Goal: Transaction & Acquisition: Purchase product/service

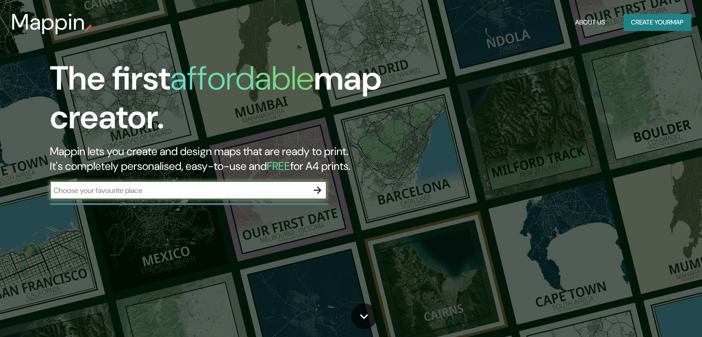
click at [225, 193] on input "text" at bounding box center [179, 190] width 259 height 11
type input "[GEOGRAPHIC_DATA]"
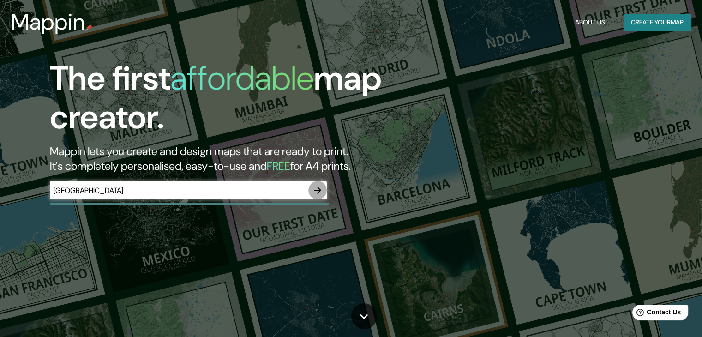
click at [315, 185] on icon "button" at bounding box center [317, 190] width 11 height 11
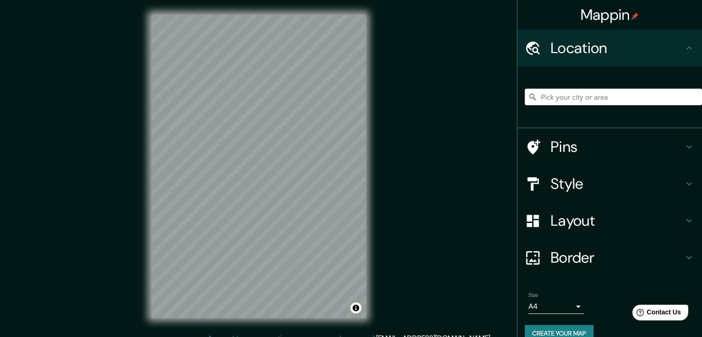
click at [581, 101] on input "Pick your city or area" at bounding box center [613, 97] width 177 height 17
type input "Eifel Tower Way, Las Vegas, Nevada 89130, Estados Unidos"
click at [624, 78] on div "Eifel Tower Way, Las Vegas, Nevada 89130, Estados Unidos Eifel Tower Way Las Ve…" at bounding box center [613, 97] width 177 height 46
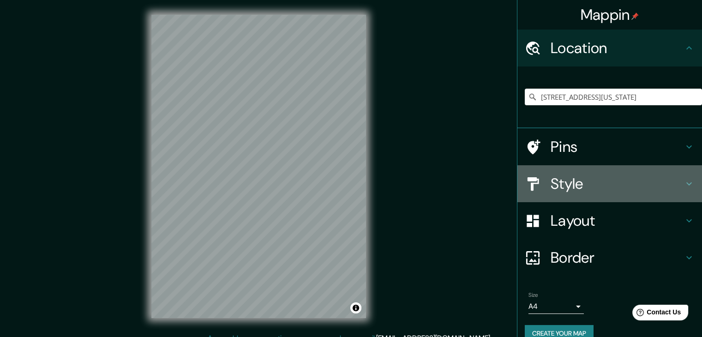
click at [584, 182] on h4 "Style" at bounding box center [617, 184] width 133 height 18
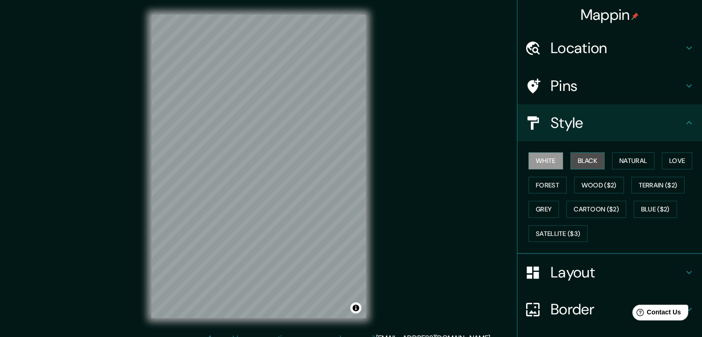
click at [577, 167] on button "Black" at bounding box center [588, 160] width 35 height 17
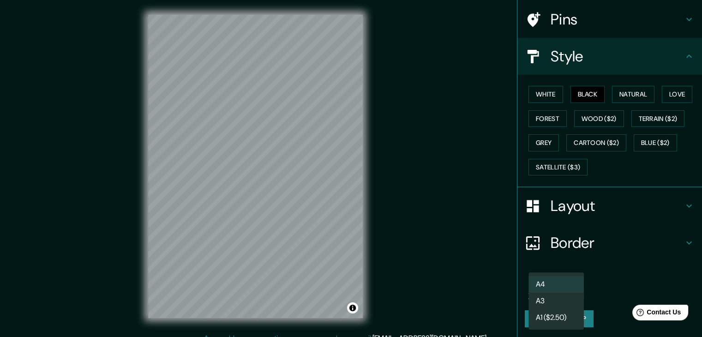
click at [554, 288] on body "Mappin Location Eifel Tower Way, Las Vegas, Nevada 89130, Estados Unidos Eifel …" at bounding box center [351, 168] width 702 height 337
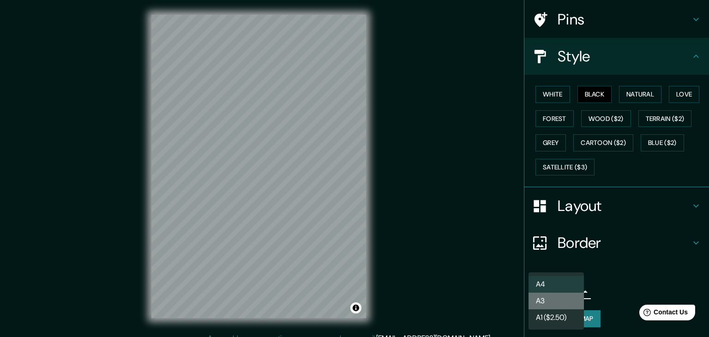
click at [557, 298] on li "A3" at bounding box center [556, 301] width 55 height 17
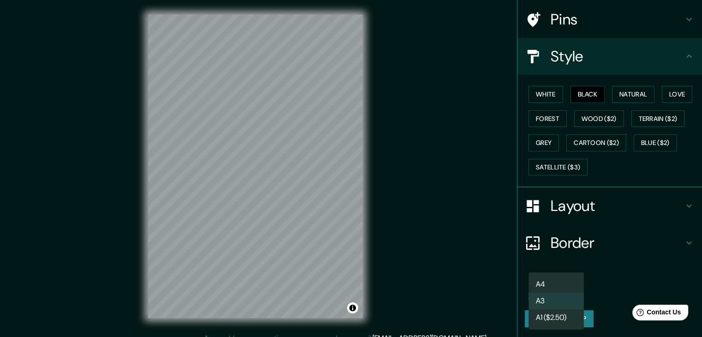
click at [557, 289] on body "Mappin Location Eifel Tower Way, Las Vegas, Nevada 89130, Estados Unidos Eifel …" at bounding box center [351, 168] width 702 height 337
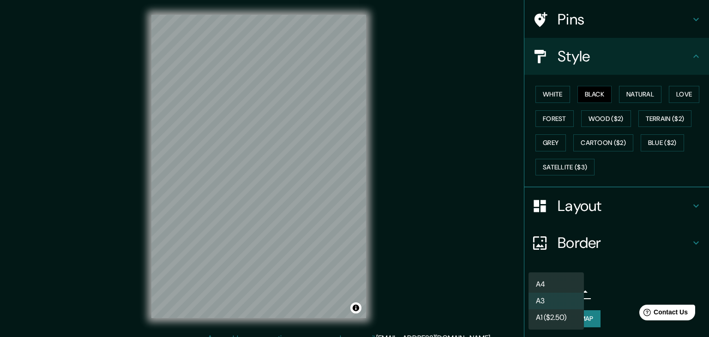
click at [552, 281] on li "A4" at bounding box center [556, 284] width 55 height 17
type input "single"
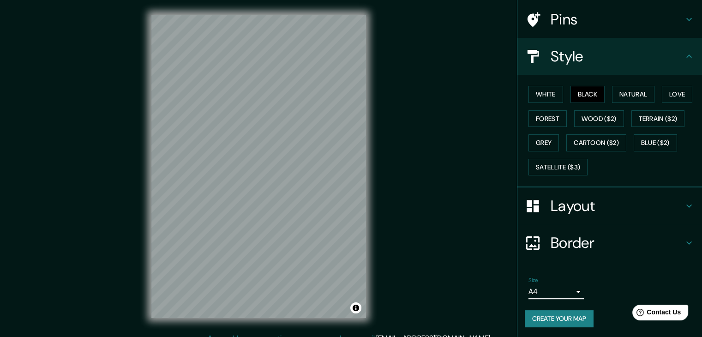
click at [573, 20] on h4 "Pins" at bounding box center [617, 19] width 133 height 18
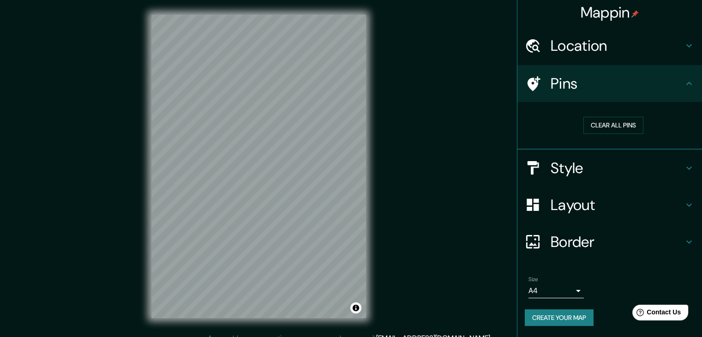
scroll to position [2, 0]
click at [587, 50] on h4 "Location" at bounding box center [617, 46] width 133 height 18
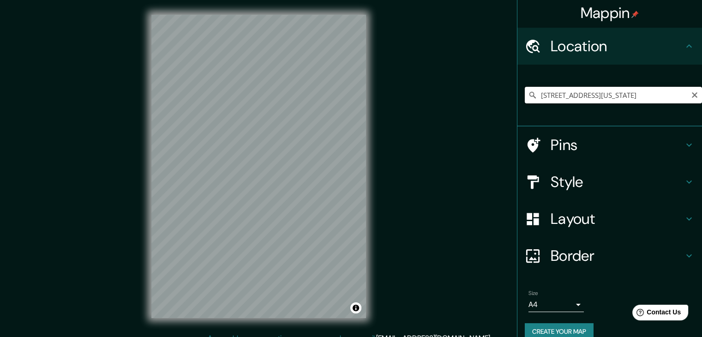
click at [571, 93] on input "Eifel Tower Way, Las Vegas, Nevada 89130, Estados Unidos" at bounding box center [613, 95] width 177 height 17
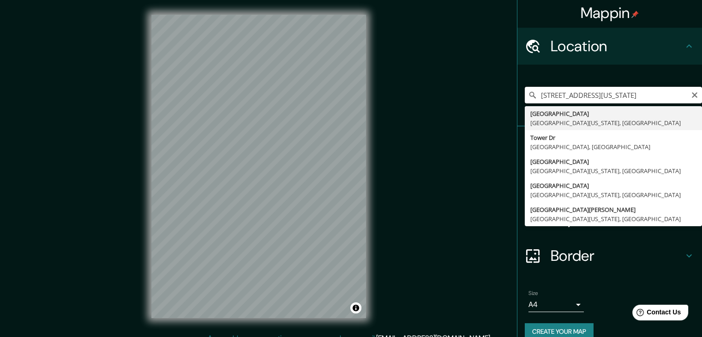
click at [571, 93] on input "Eifel Tower Way, Las Vegas, Nevada 89130, Estados Unidos" at bounding box center [613, 95] width 177 height 17
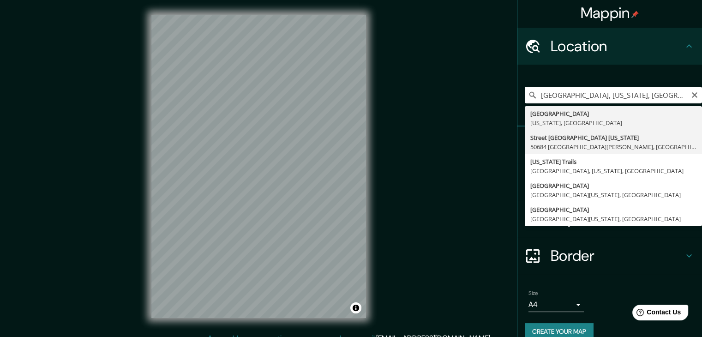
type input "Street Las Vegas Nevada, 50684 San Felipe del Progreso, Estado de México, México"
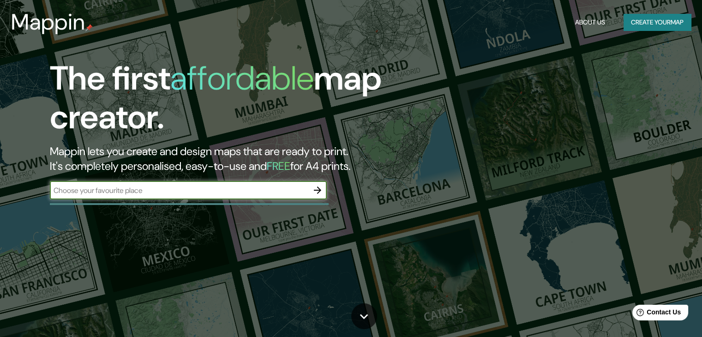
click at [216, 202] on div "The first affordable map creator. Mappin lets you create and design maps that a…" at bounding box center [226, 134] width 422 height 150
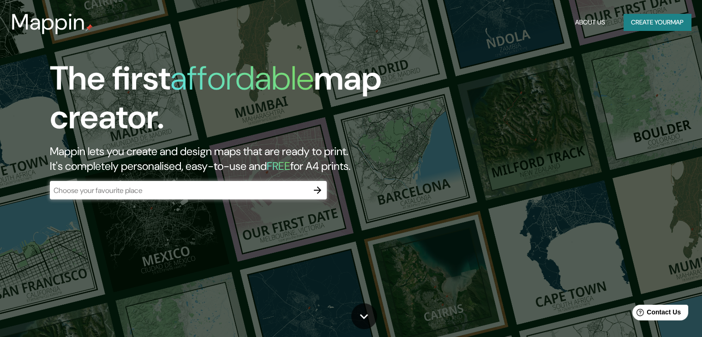
click at [196, 182] on div "​" at bounding box center [188, 190] width 277 height 18
drag, startPoint x: 196, startPoint y: 182, endPoint x: 115, endPoint y: 198, distance: 82.9
click at [115, 198] on div "​" at bounding box center [188, 190] width 277 height 18
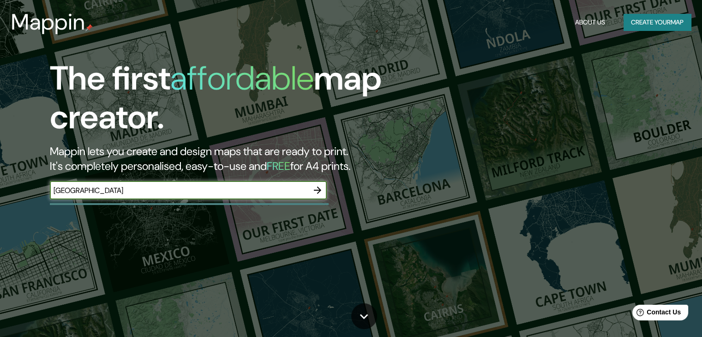
type input "[GEOGRAPHIC_DATA]"
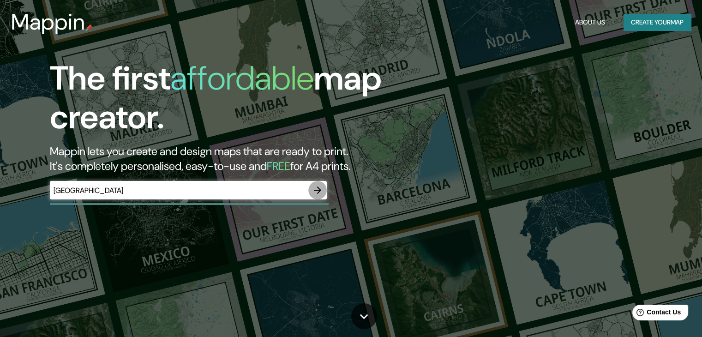
click at [314, 190] on icon "button" at bounding box center [317, 190] width 11 height 11
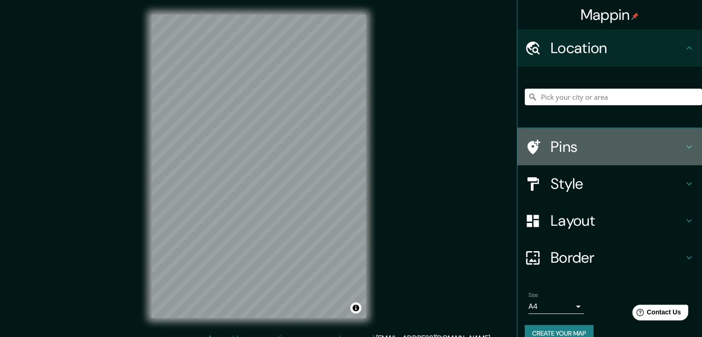
click at [562, 141] on h4 "Pins" at bounding box center [617, 147] width 133 height 18
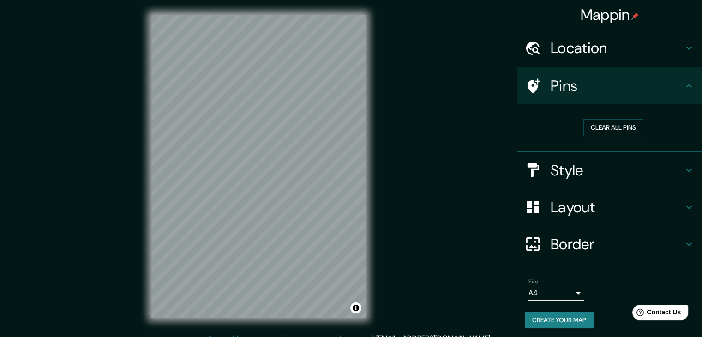
click at [574, 95] on div "Pins" at bounding box center [610, 85] width 185 height 37
click at [639, 91] on h4 "Pins" at bounding box center [617, 86] width 133 height 18
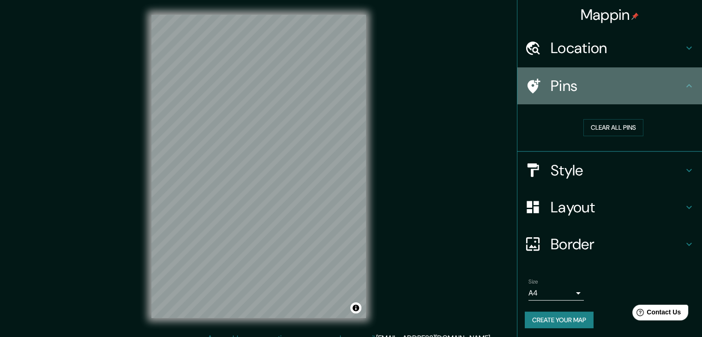
click at [688, 84] on div "Pins" at bounding box center [610, 85] width 185 height 37
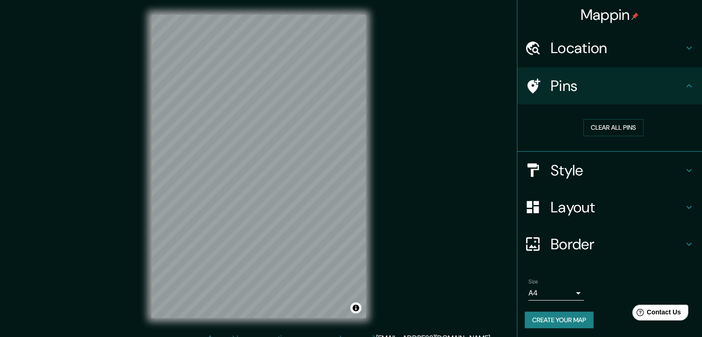
click at [615, 47] on h4 "Location" at bounding box center [617, 48] width 133 height 18
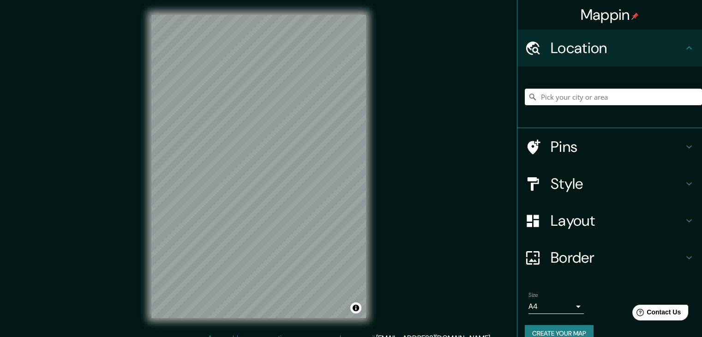
click at [561, 101] on input "Pick your city or area" at bounding box center [613, 97] width 177 height 17
paste input "[STREET_ADDRESS]."
type input "[STREET_ADDRESS][US_STATE]"
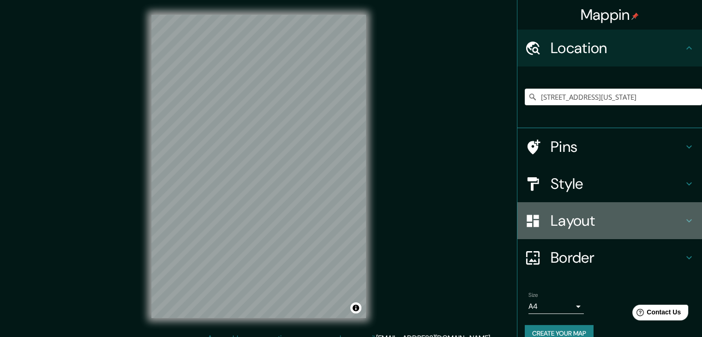
click at [582, 217] on h4 "Layout" at bounding box center [617, 221] width 133 height 18
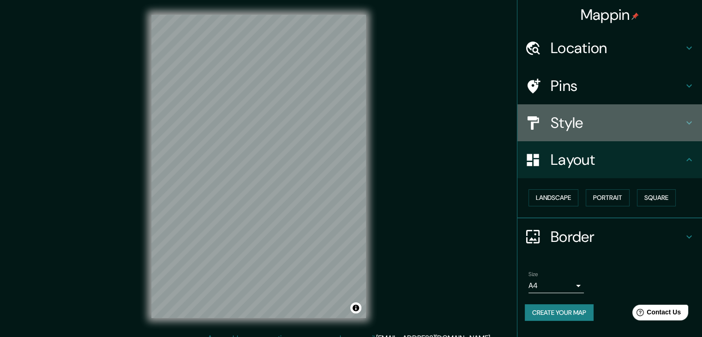
click at [564, 129] on h4 "Style" at bounding box center [617, 123] width 133 height 18
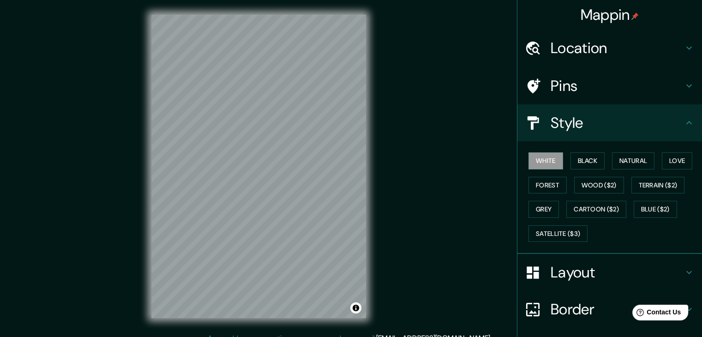
click at [575, 169] on div "White Black Natural Love Forest Wood ($2) Terrain ($2) Grey Cartoon ($2) Blue (…" at bounding box center [613, 197] width 177 height 97
click at [574, 165] on button "Black" at bounding box center [588, 160] width 35 height 17
click at [468, 122] on div "Mappin Location [STREET_ADDRESS][GEOGRAPHIC_DATA][US_STATE][STREET_ADDRESS][US_…" at bounding box center [351, 174] width 702 height 348
click at [497, 215] on div "Mappin Location [STREET_ADDRESS][GEOGRAPHIC_DATA][US_STATE][STREET_ADDRESS][US_…" at bounding box center [351, 174] width 702 height 348
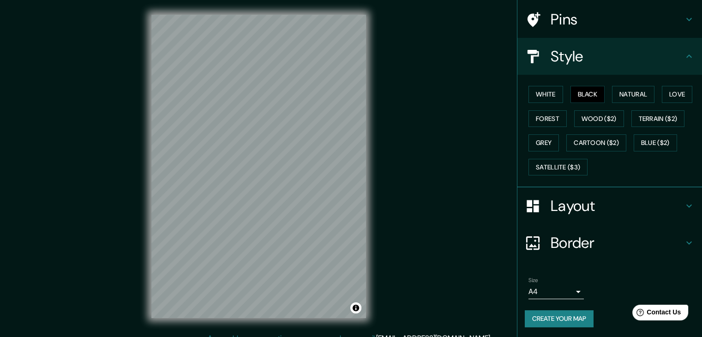
click at [536, 287] on body "Mappin Location [STREET_ADDRESS][GEOGRAPHIC_DATA][US_STATE][STREET_ADDRESS][US_…" at bounding box center [351, 168] width 702 height 337
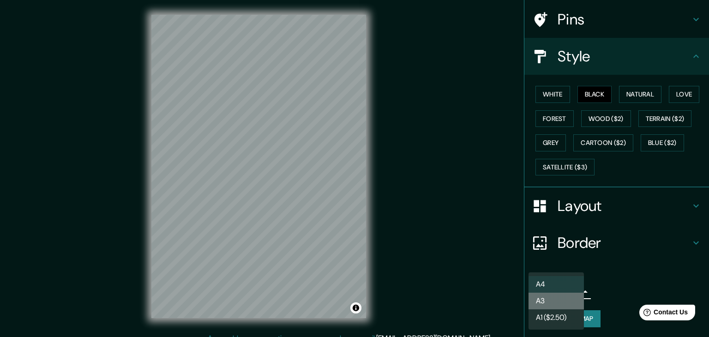
click at [562, 301] on li "A3" at bounding box center [556, 301] width 55 height 17
type input "a4"
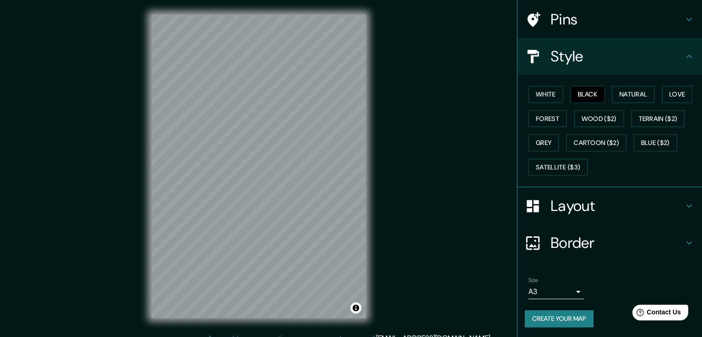
click at [481, 174] on div "Mappin Location [STREET_ADDRESS][GEOGRAPHIC_DATA][US_STATE][STREET_ADDRESS][US_…" at bounding box center [351, 174] width 702 height 348
click at [414, 203] on div "Mappin Location [STREET_ADDRESS][GEOGRAPHIC_DATA][US_STATE][STREET_ADDRESS][US_…" at bounding box center [351, 174] width 702 height 348
click at [563, 319] on button "Create your map" at bounding box center [559, 318] width 69 height 17
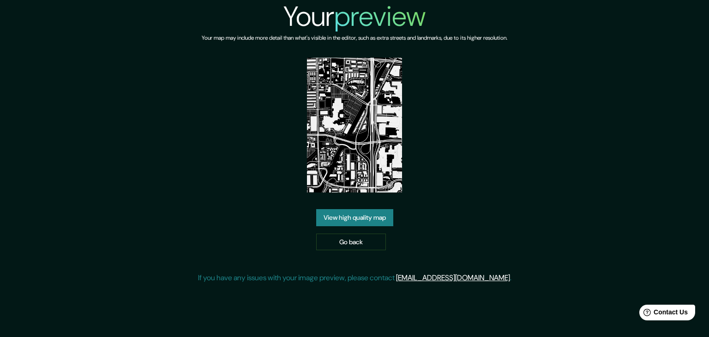
click at [342, 223] on link "View high quality map" at bounding box center [354, 217] width 77 height 17
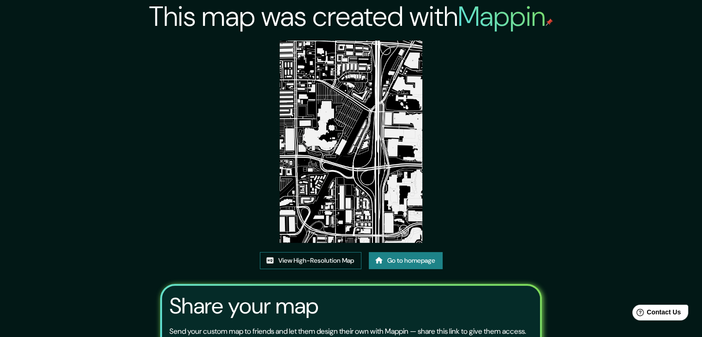
click at [287, 260] on link "View High-Resolution Map" at bounding box center [311, 260] width 102 height 17
click at [386, 258] on link "Go to homepage" at bounding box center [406, 260] width 74 height 17
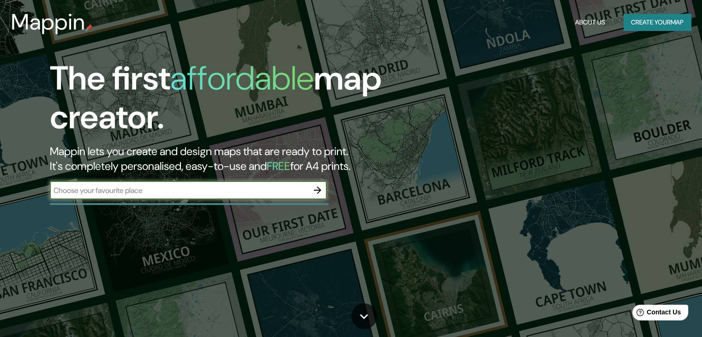
click at [178, 168] on h2 "Mappin lets you create and design maps that are ready to print. It's completely…" at bounding box center [225, 159] width 351 height 30
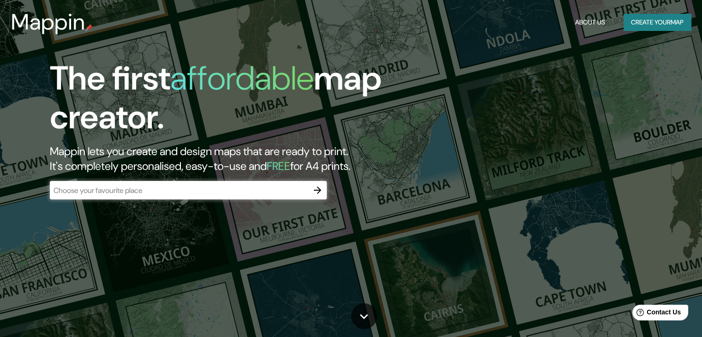
click at [197, 183] on div "​" at bounding box center [188, 190] width 277 height 18
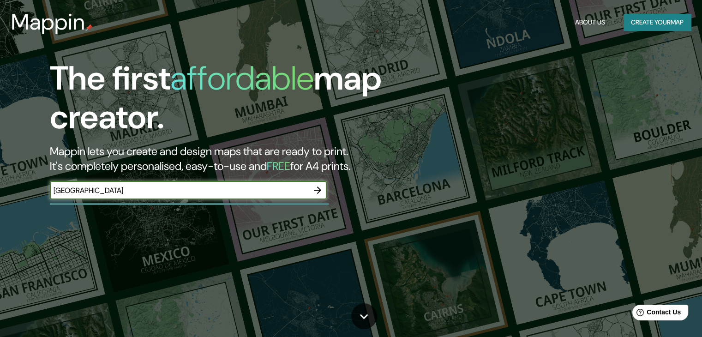
type input "[GEOGRAPHIC_DATA]"
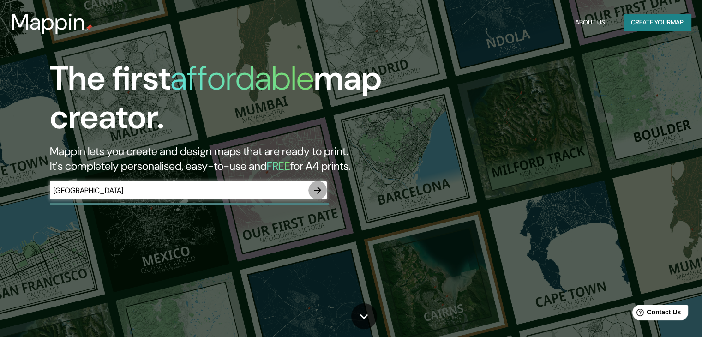
click at [315, 189] on icon "button" at bounding box center [317, 190] width 11 height 11
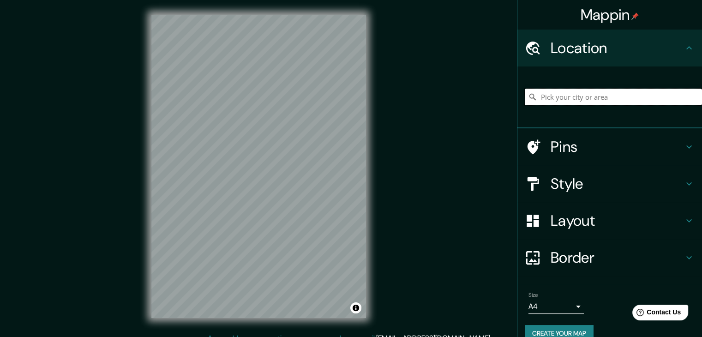
click at [554, 99] on input "Pick your city or area" at bounding box center [613, 97] width 177 height 17
paste input "[STREET_ADDRESS]."
type input "[STREET_ADDRESS][US_STATE]"
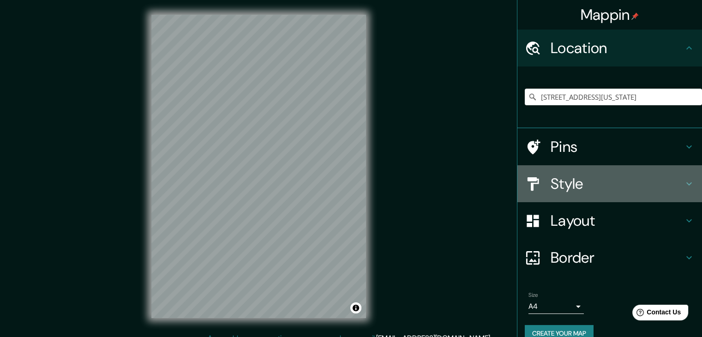
click at [586, 181] on h4 "Style" at bounding box center [617, 184] width 133 height 18
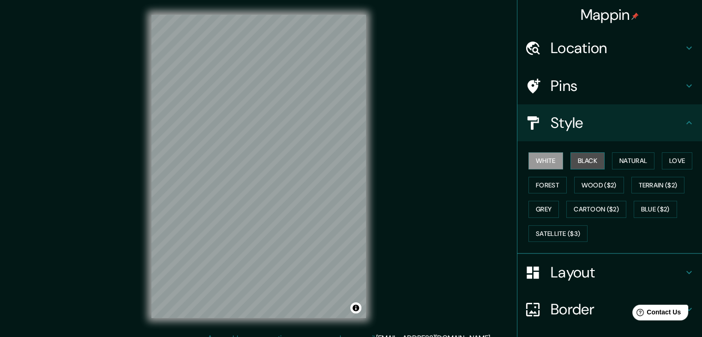
click at [591, 158] on button "Black" at bounding box center [588, 160] width 35 height 17
click at [545, 183] on button "Forest" at bounding box center [548, 185] width 38 height 17
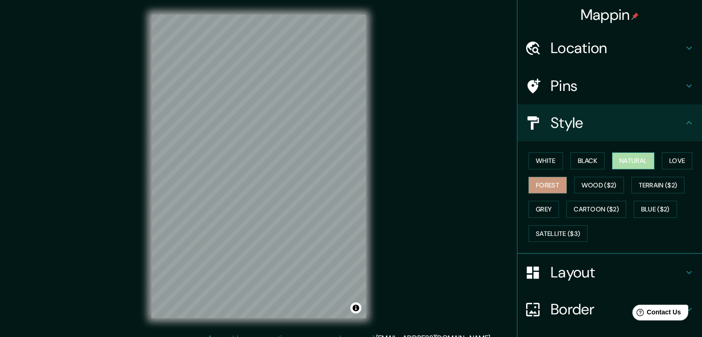
click at [612, 152] on button "Natural" at bounding box center [633, 160] width 42 height 17
click at [676, 165] on button "Love" at bounding box center [677, 160] width 30 height 17
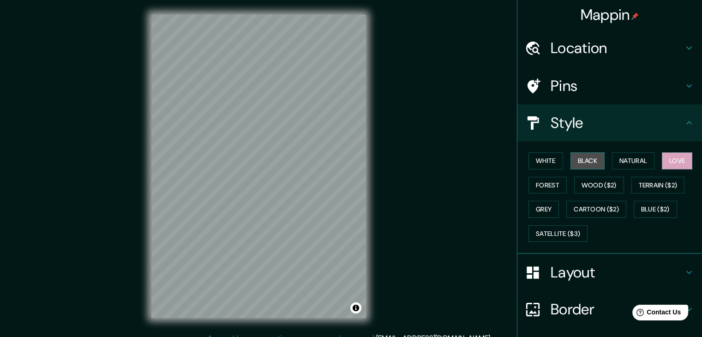
click at [591, 157] on button "Black" at bounding box center [588, 160] width 35 height 17
click at [387, 252] on div "Mappin Location [STREET_ADDRESS][GEOGRAPHIC_DATA][US_STATE][STREET_ADDRESS][US_…" at bounding box center [351, 174] width 702 height 348
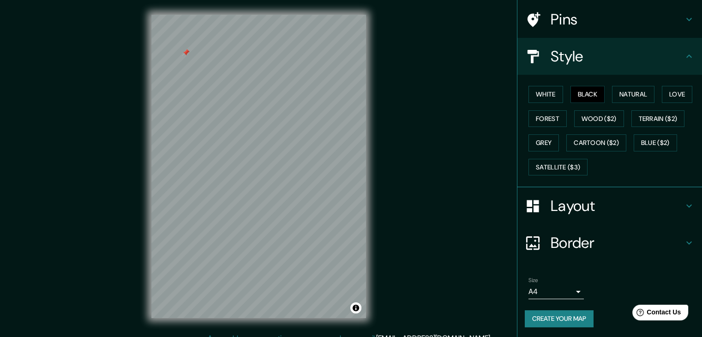
scroll to position [11, 0]
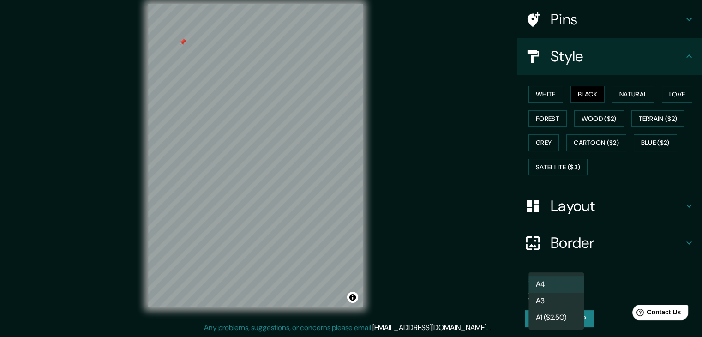
click at [563, 290] on body "Mappin Location 3655 South Las Vegas Boulevard, Las Vegas, Nevada 89109, Estado…" at bounding box center [351, 157] width 702 height 337
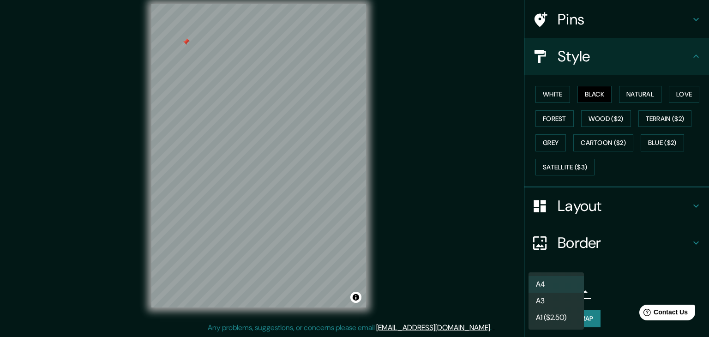
click at [557, 291] on li "A4" at bounding box center [556, 284] width 55 height 17
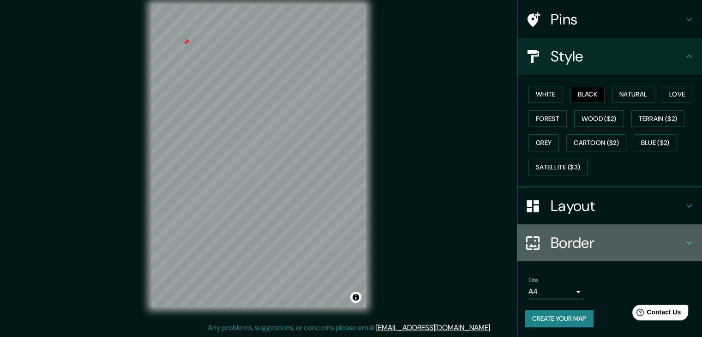
click at [574, 242] on h4 "Border" at bounding box center [617, 243] width 133 height 18
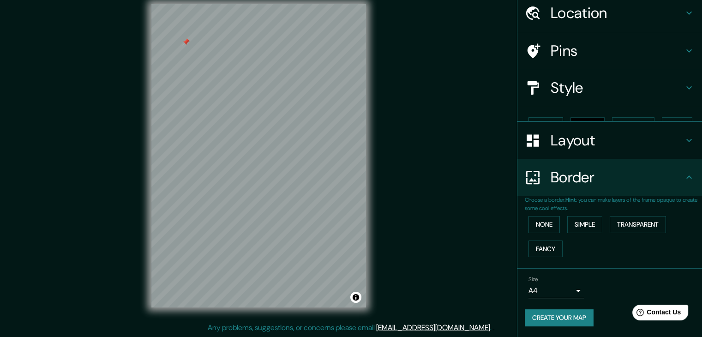
scroll to position [19, 0]
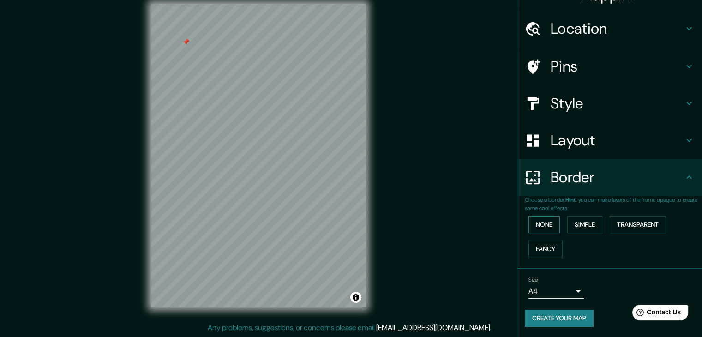
click at [540, 218] on button "None" at bounding box center [544, 224] width 31 height 17
click at [575, 224] on button "Simple" at bounding box center [585, 224] width 35 height 17
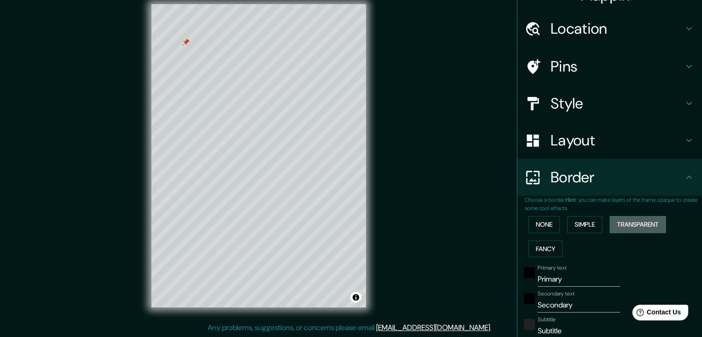
click at [623, 223] on button "Transparent" at bounding box center [638, 224] width 56 height 17
click at [550, 223] on button "None" at bounding box center [544, 224] width 31 height 17
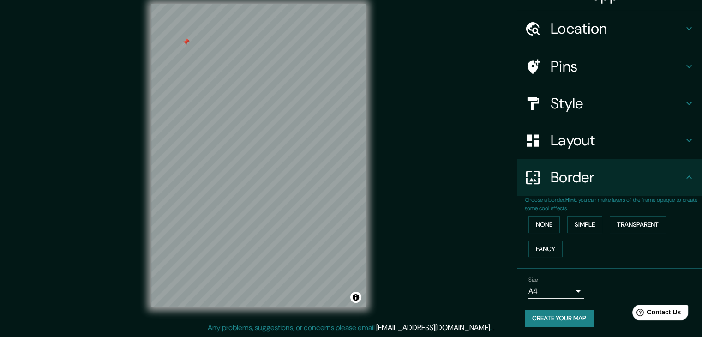
click at [558, 145] on h4 "Layout" at bounding box center [617, 140] width 133 height 18
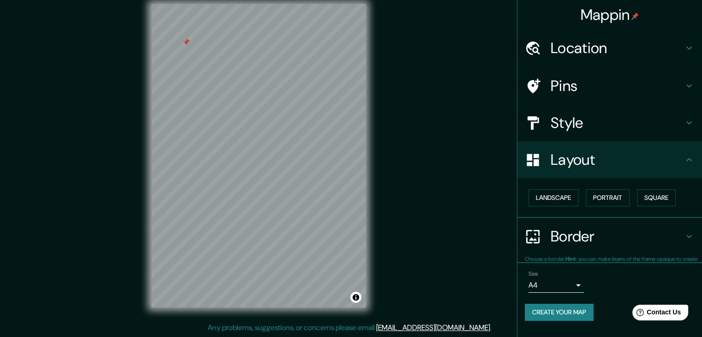
scroll to position [0, 0]
click at [610, 199] on button "Portrait" at bounding box center [608, 197] width 44 height 17
click at [562, 199] on button "Landscape" at bounding box center [554, 197] width 50 height 17
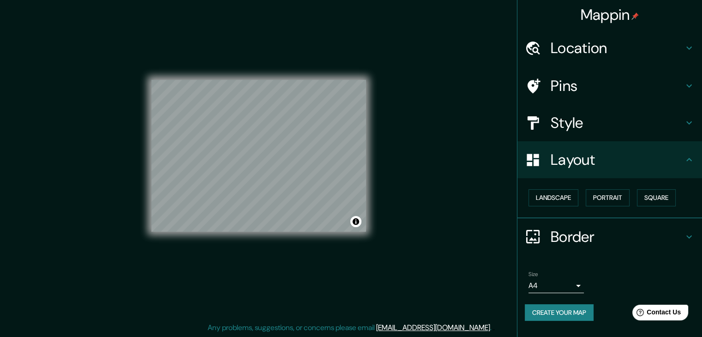
click at [378, 187] on div "© Mapbox © OpenStreetMap Improve this map" at bounding box center [259, 155] width 244 height 333
click at [602, 194] on button "Portrait" at bounding box center [608, 197] width 44 height 17
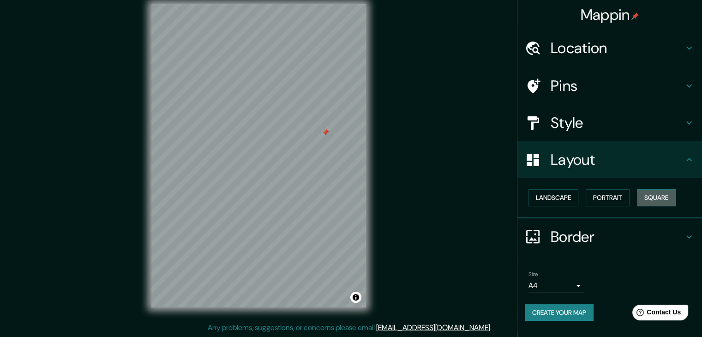
click at [665, 196] on button "Square" at bounding box center [656, 197] width 39 height 17
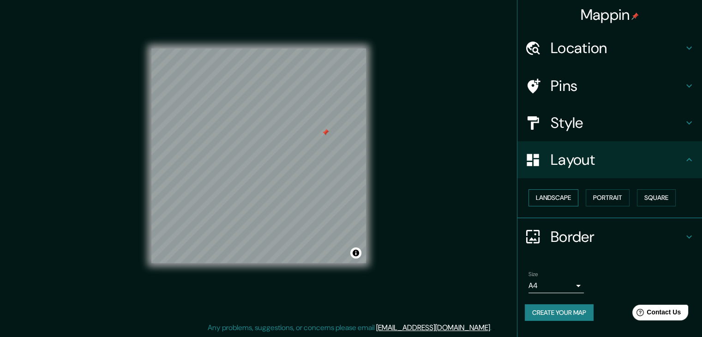
click at [563, 200] on button "Landscape" at bounding box center [554, 197] width 50 height 17
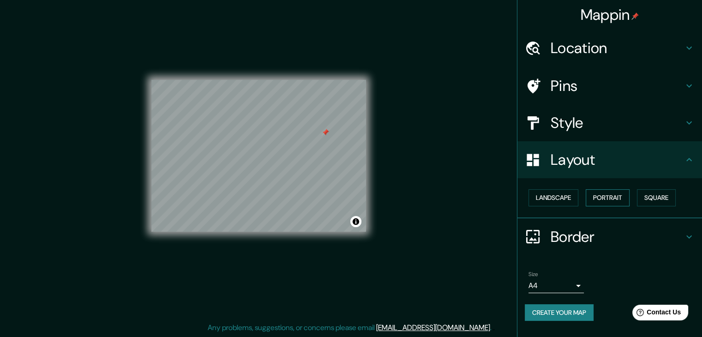
click at [593, 200] on button "Portrait" at bounding box center [608, 197] width 44 height 17
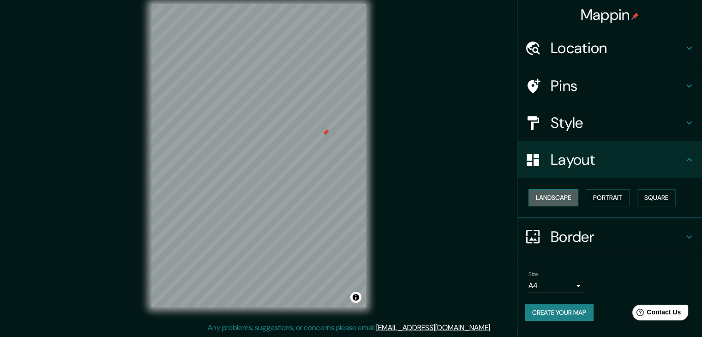
click at [567, 200] on button "Landscape" at bounding box center [554, 197] width 50 height 17
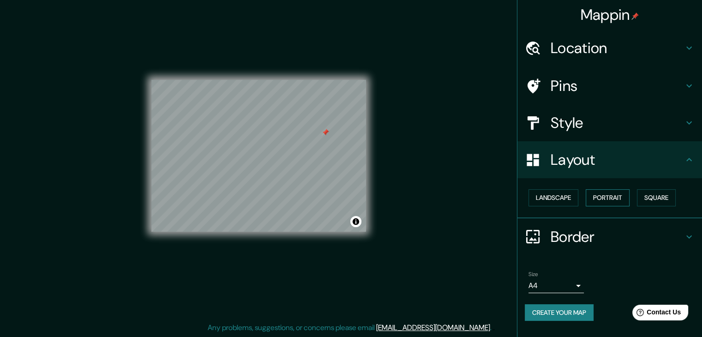
click at [602, 201] on button "Portrait" at bounding box center [608, 197] width 44 height 17
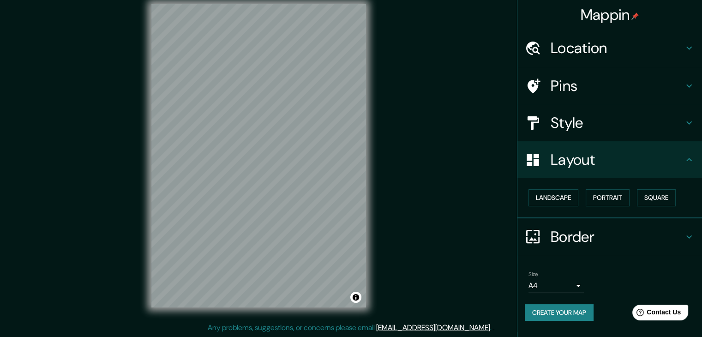
click at [641, 119] on h4 "Style" at bounding box center [617, 123] width 133 height 18
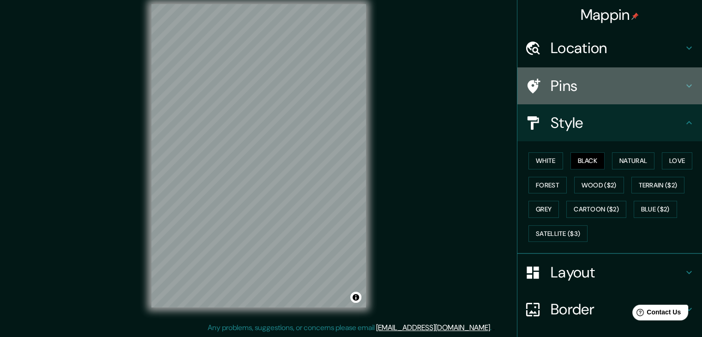
click at [590, 97] on div "Pins" at bounding box center [610, 85] width 185 height 37
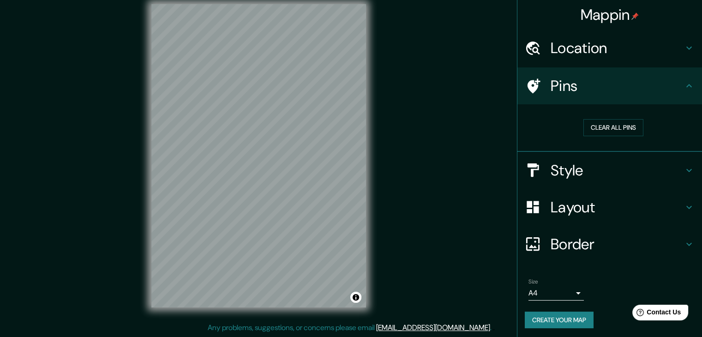
scroll to position [2, 0]
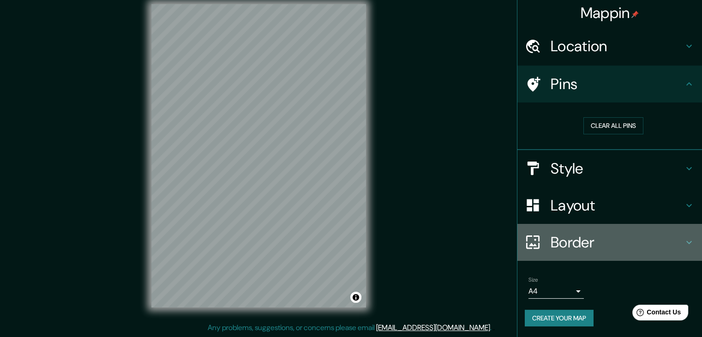
click at [565, 242] on h4 "Border" at bounding box center [617, 242] width 133 height 18
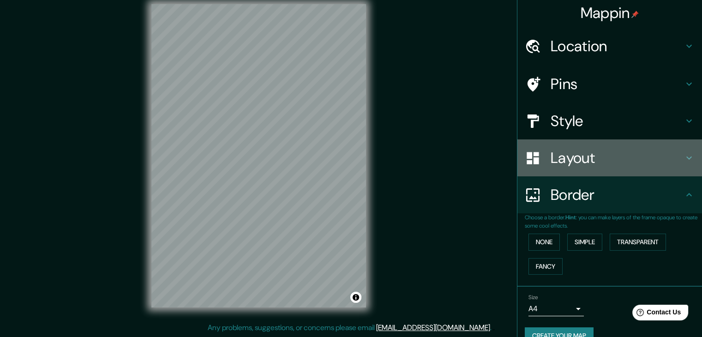
click at [562, 156] on h4 "Layout" at bounding box center [617, 158] width 133 height 18
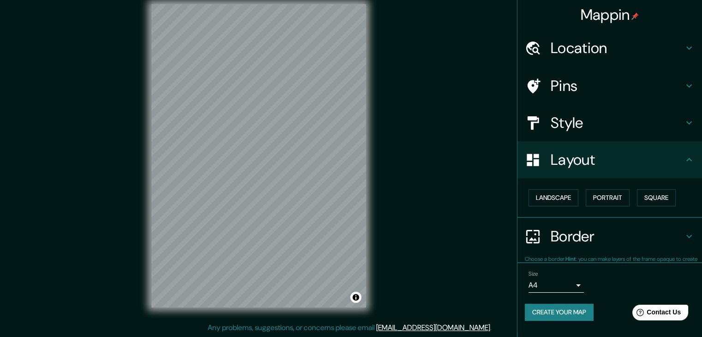
scroll to position [0, 0]
